Goal: Find contact information: Find contact information

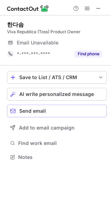
scroll to position [152, 111]
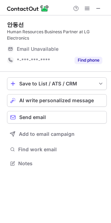
scroll to position [158, 111]
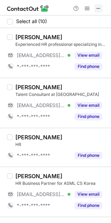
click at [98, 9] on span at bounding box center [98, 9] width 6 height 6
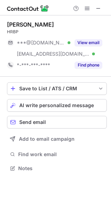
scroll to position [163, 111]
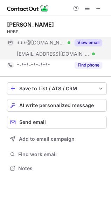
click at [93, 44] on button "View email" at bounding box center [88, 42] width 28 height 7
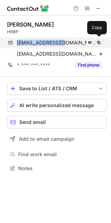
drag, startPoint x: 65, startPoint y: 42, endPoint x: 8, endPoint y: 47, distance: 57.2
click at [8, 47] on div "kmshin7@gmail.com Verified Send email Copy" at bounding box center [54, 42] width 95 height 11
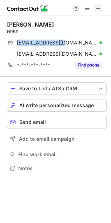
click at [99, 7] on span at bounding box center [98, 9] width 6 height 6
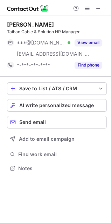
scroll to position [163, 111]
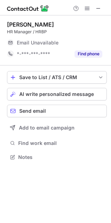
scroll to position [152, 111]
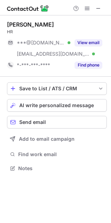
scroll to position [163, 111]
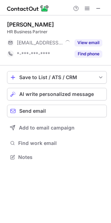
scroll to position [152, 111]
